Goal: Transaction & Acquisition: Obtain resource

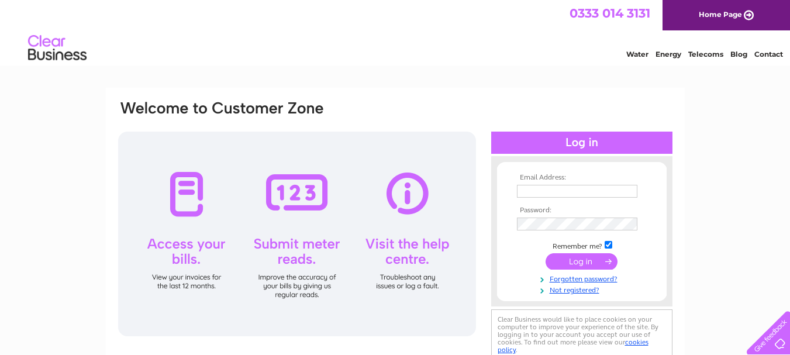
type input "rebecca@brightcare.co.uk"
click at [607, 262] on input "submit" at bounding box center [581, 261] width 72 height 16
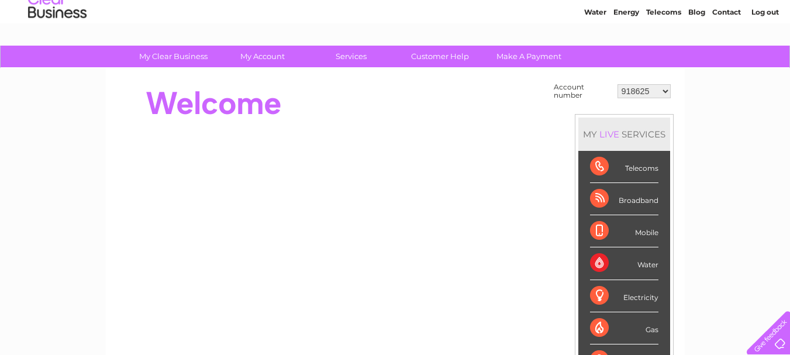
scroll to position [15, 0]
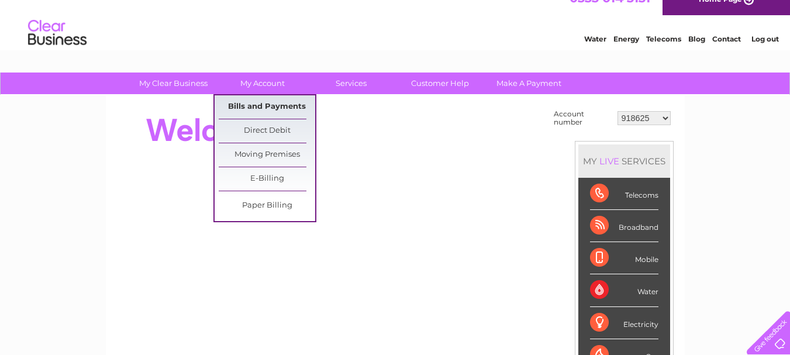
click at [267, 106] on link "Bills and Payments" at bounding box center [267, 106] width 96 height 23
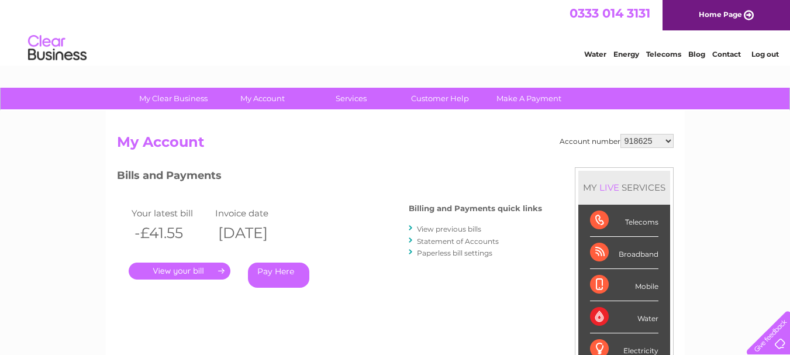
click at [648, 140] on select "918625 981582 30321266" at bounding box center [646, 141] width 53 height 14
select select "981582"
click at [620, 134] on select "918625 981582 30321266" at bounding box center [646, 141] width 53 height 14
click at [657, 137] on select "918625 981582 30321266" at bounding box center [646, 141] width 53 height 14
select select "30321266"
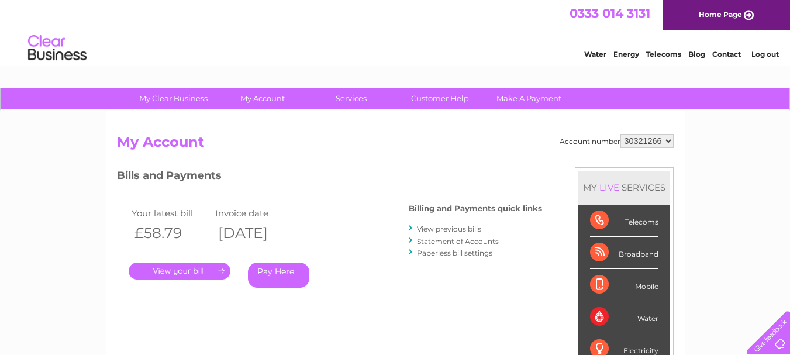
click at [620, 134] on select "918625 981582 30321266" at bounding box center [646, 141] width 53 height 14
click at [660, 136] on select "918625 981582 30321266" at bounding box center [646, 141] width 53 height 14
select select "981582"
click at [620, 134] on select "918625 981582 30321266" at bounding box center [646, 141] width 53 height 14
click at [161, 264] on link "." at bounding box center [180, 270] width 102 height 17
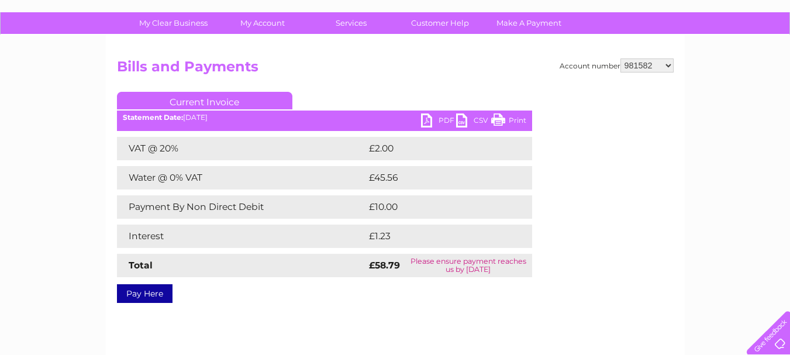
scroll to position [98, 0]
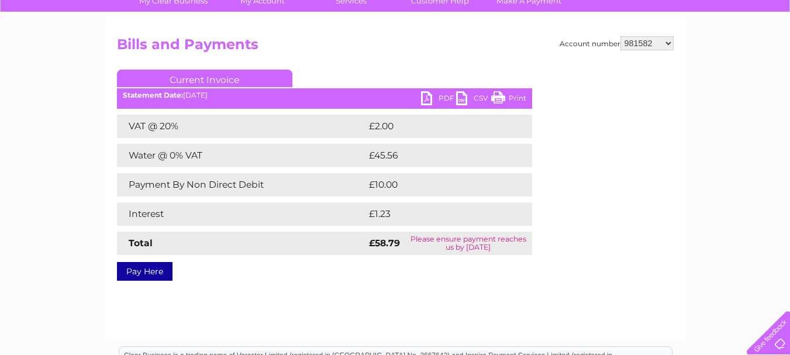
click at [433, 101] on link "PDF" at bounding box center [438, 99] width 35 height 17
click at [631, 46] on select "918625 981582 30321266" at bounding box center [646, 43] width 53 height 14
select select "918625"
click at [620, 36] on select "918625 981582 30321266" at bounding box center [646, 43] width 53 height 14
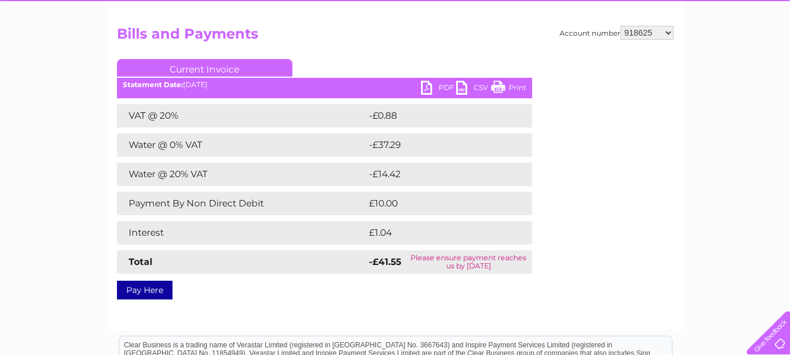
scroll to position [76, 0]
